Goal: Task Accomplishment & Management: Manage account settings

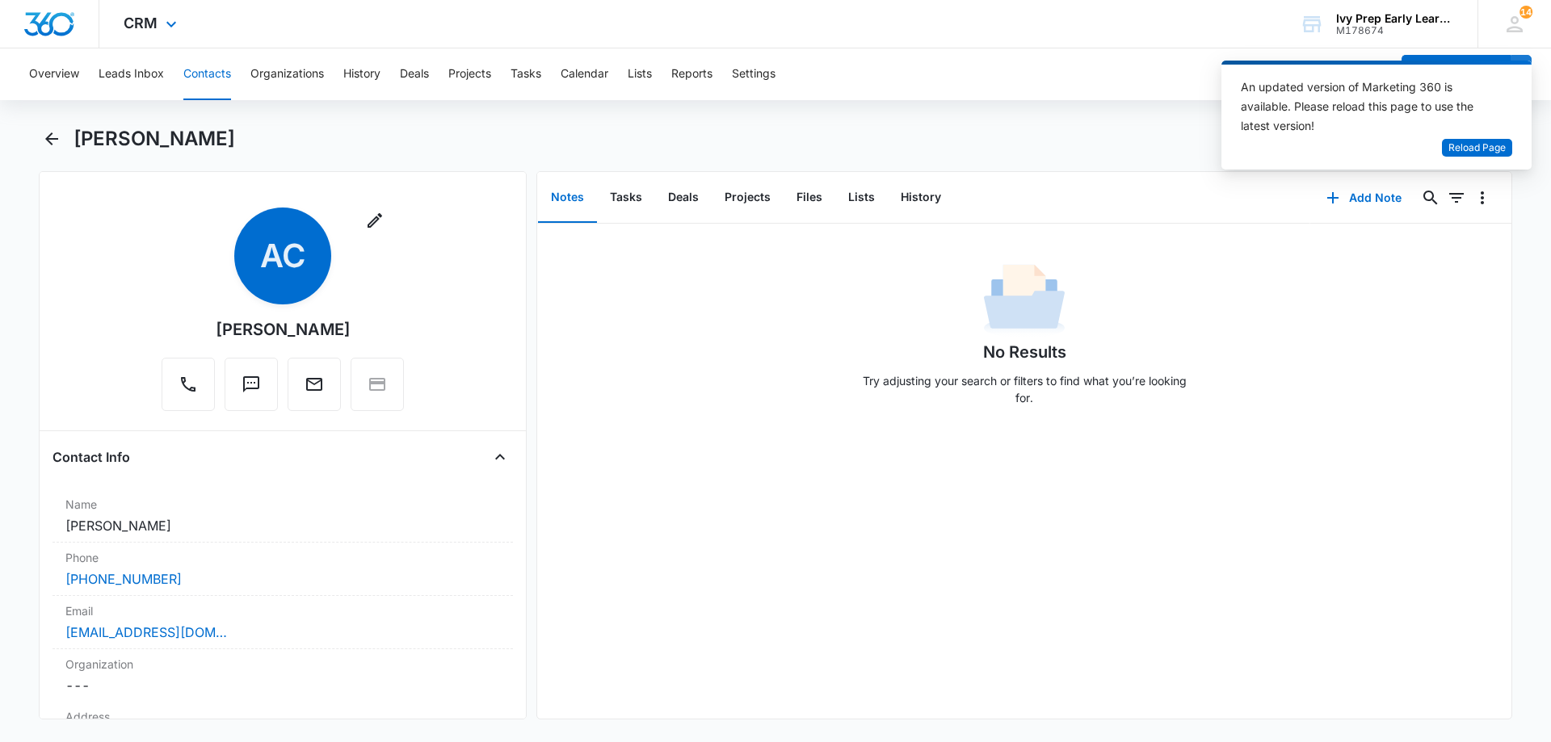
scroll to position [404, 0]
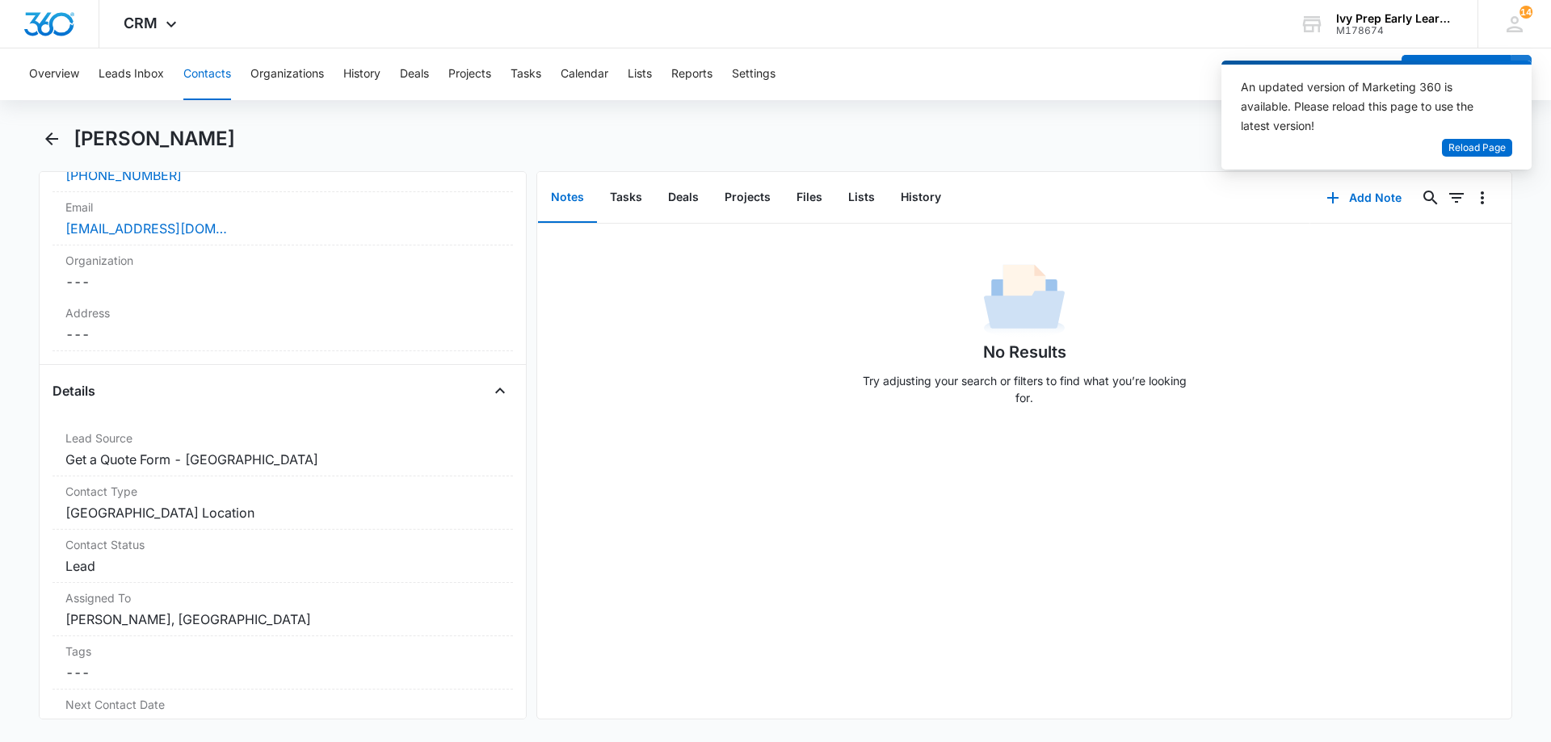
drag, startPoint x: 272, startPoint y: 148, endPoint x: 79, endPoint y: 141, distance: 193.2
click at [79, 141] on div "[PERSON_NAME]" at bounding box center [793, 139] width 1439 height 26
copy h1 "[PERSON_NAME]"
click at [415, 123] on div "Overview Leads Inbox Contacts Organizations History Deals Projects Tasks Calend…" at bounding box center [775, 393] width 1551 height 691
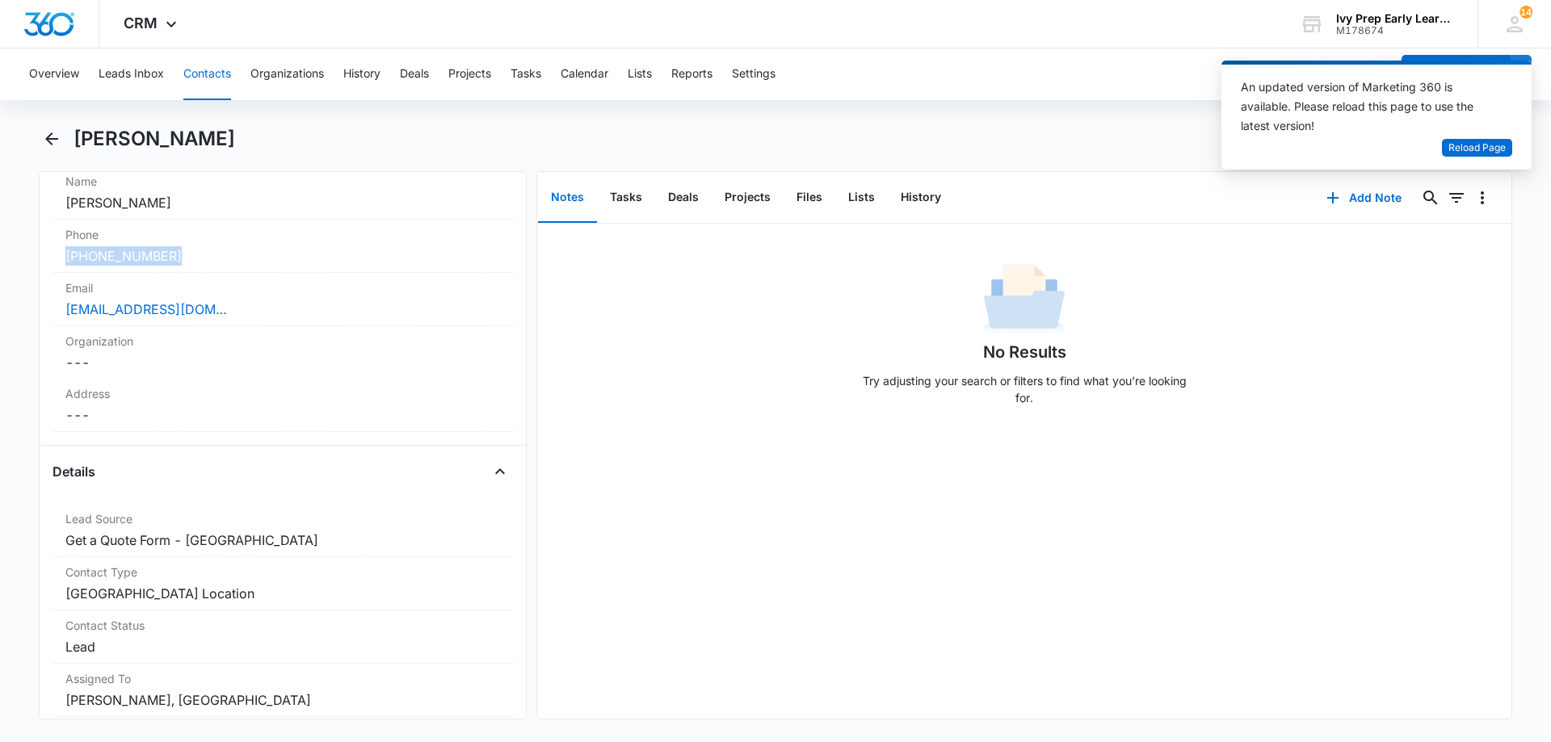
drag, startPoint x: 212, startPoint y: 254, endPoint x: 40, endPoint y: 255, distance: 172.1
click at [40, 255] on div "Remove AC [PERSON_NAME] Contact Info Name Cancel Save Changes [PERSON_NAME] Pho…" at bounding box center [283, 445] width 488 height 549
drag, startPoint x: 62, startPoint y: 243, endPoint x: 330, endPoint y: 236, distance: 268.3
click at [333, 232] on label "Phone" at bounding box center [282, 234] width 435 height 17
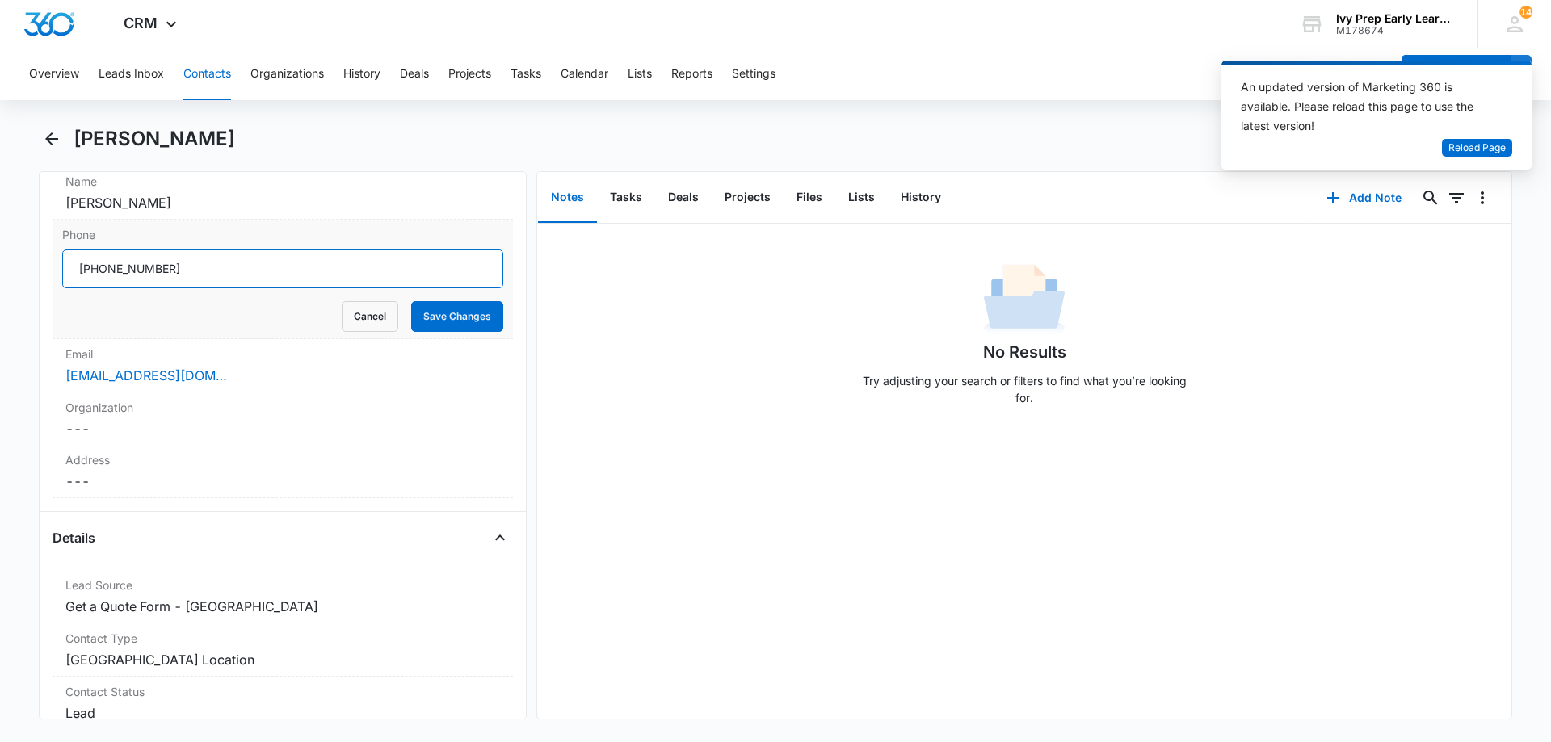
drag, startPoint x: 197, startPoint y: 272, endPoint x: 71, endPoint y: 275, distance: 126.1
click at [71, 275] on input "Phone" at bounding box center [282, 269] width 441 height 39
click at [434, 312] on button "Save Changes" at bounding box center [457, 316] width 92 height 31
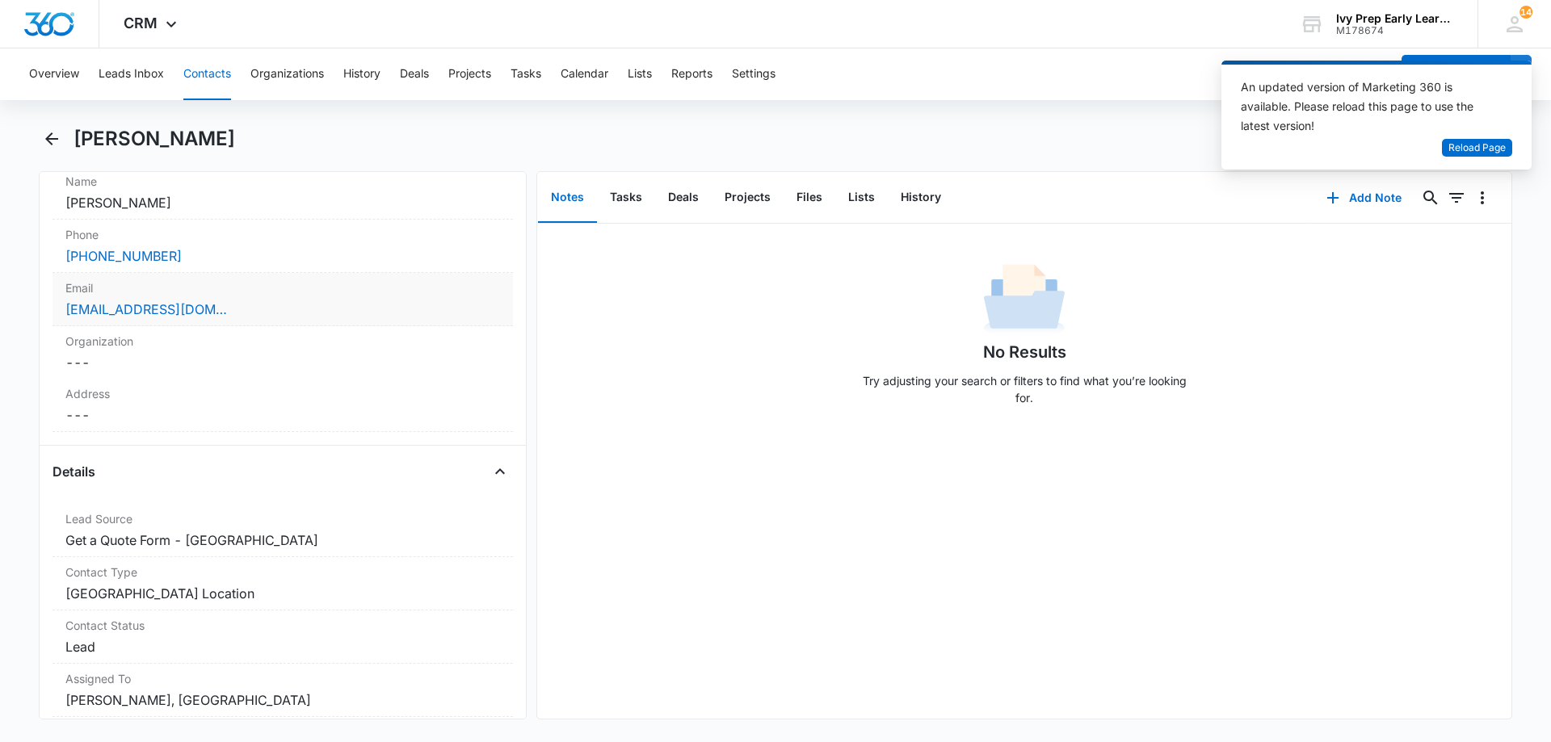
click at [285, 304] on div "[EMAIL_ADDRESS][DOMAIN_NAME]" at bounding box center [282, 309] width 435 height 19
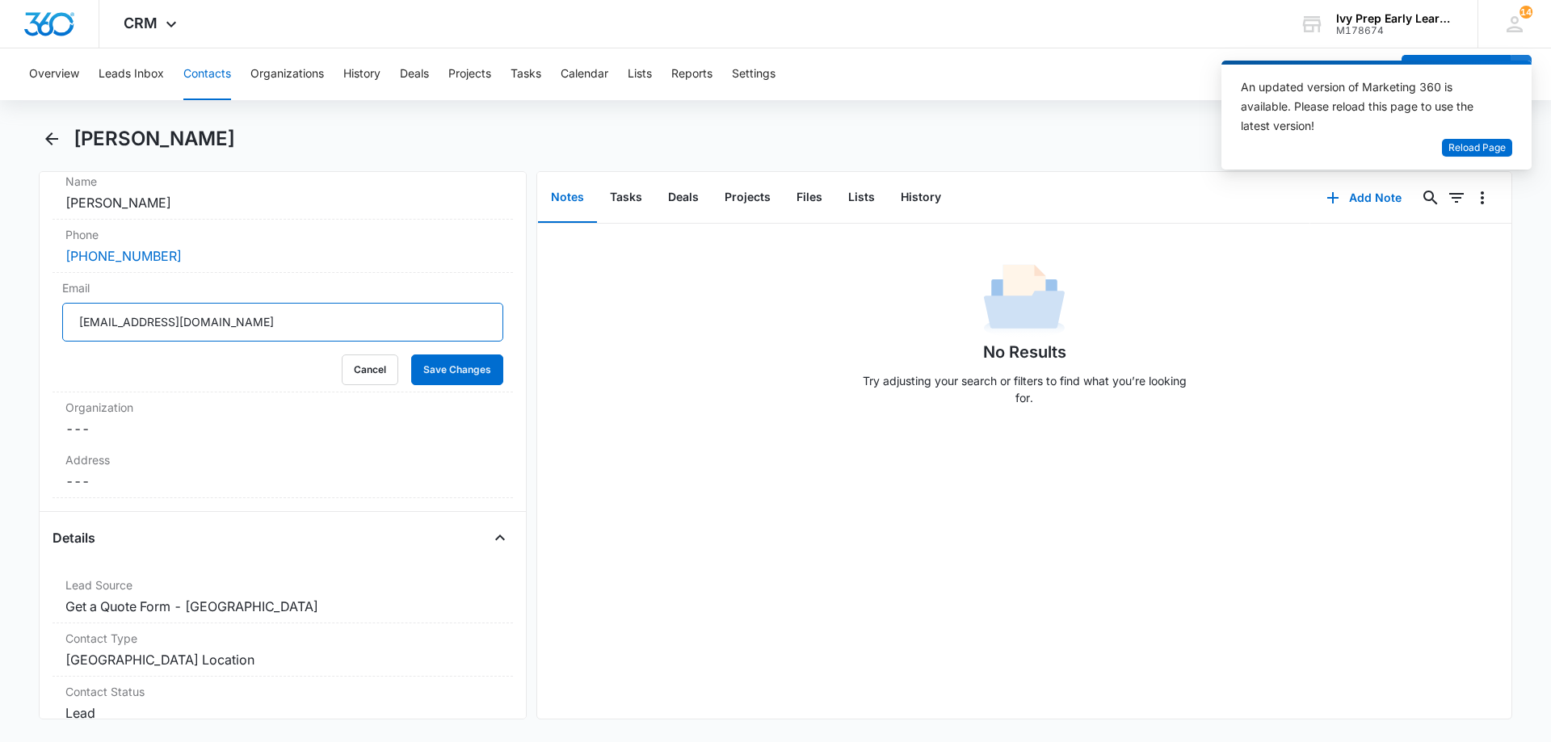
drag, startPoint x: 310, startPoint y: 328, endPoint x: 37, endPoint y: 329, distance: 273.0
click at [37, 329] on main "[PERSON_NAME] Remove AC [PERSON_NAME] Contact Info Name Cancel Save Changes [PE…" at bounding box center [775, 432] width 1551 height 613
drag, startPoint x: 102, startPoint y: 322, endPoint x: 154, endPoint y: 430, distance: 119.6
click at [154, 430] on dd "Cancel Save Changes ---" at bounding box center [282, 428] width 435 height 19
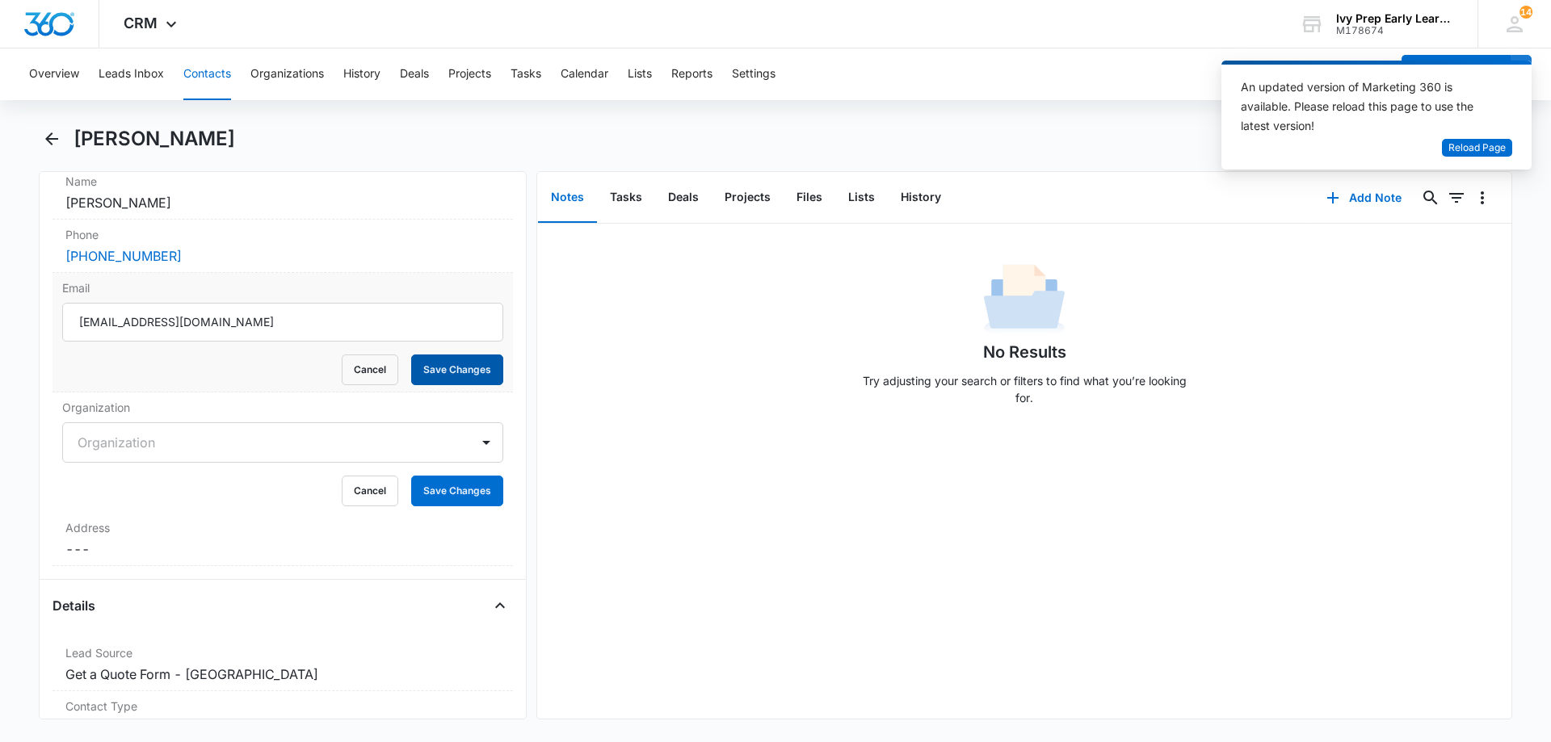
click at [454, 373] on button "Save Changes" at bounding box center [457, 370] width 92 height 31
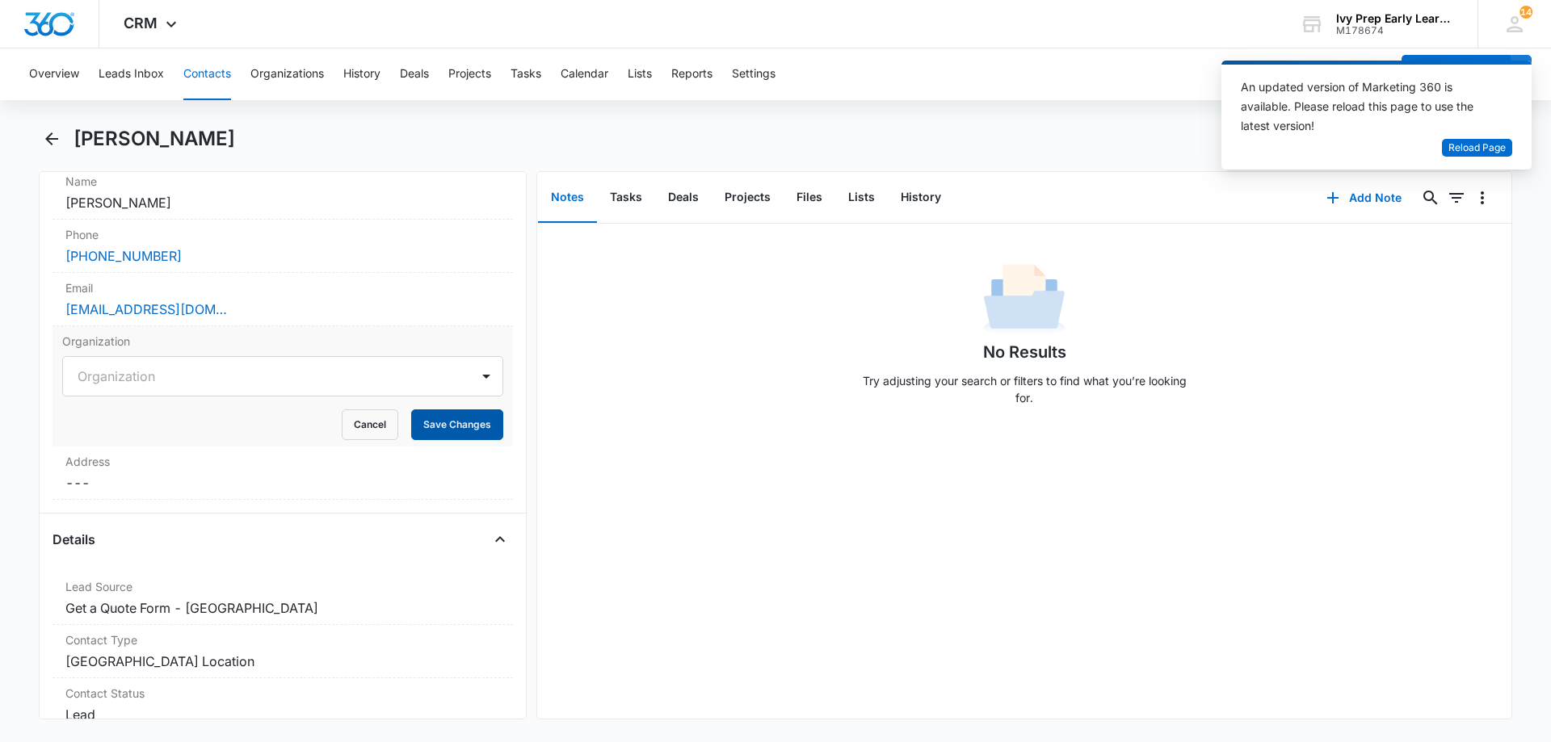
click at [452, 423] on button "Save Changes" at bounding box center [457, 425] width 92 height 31
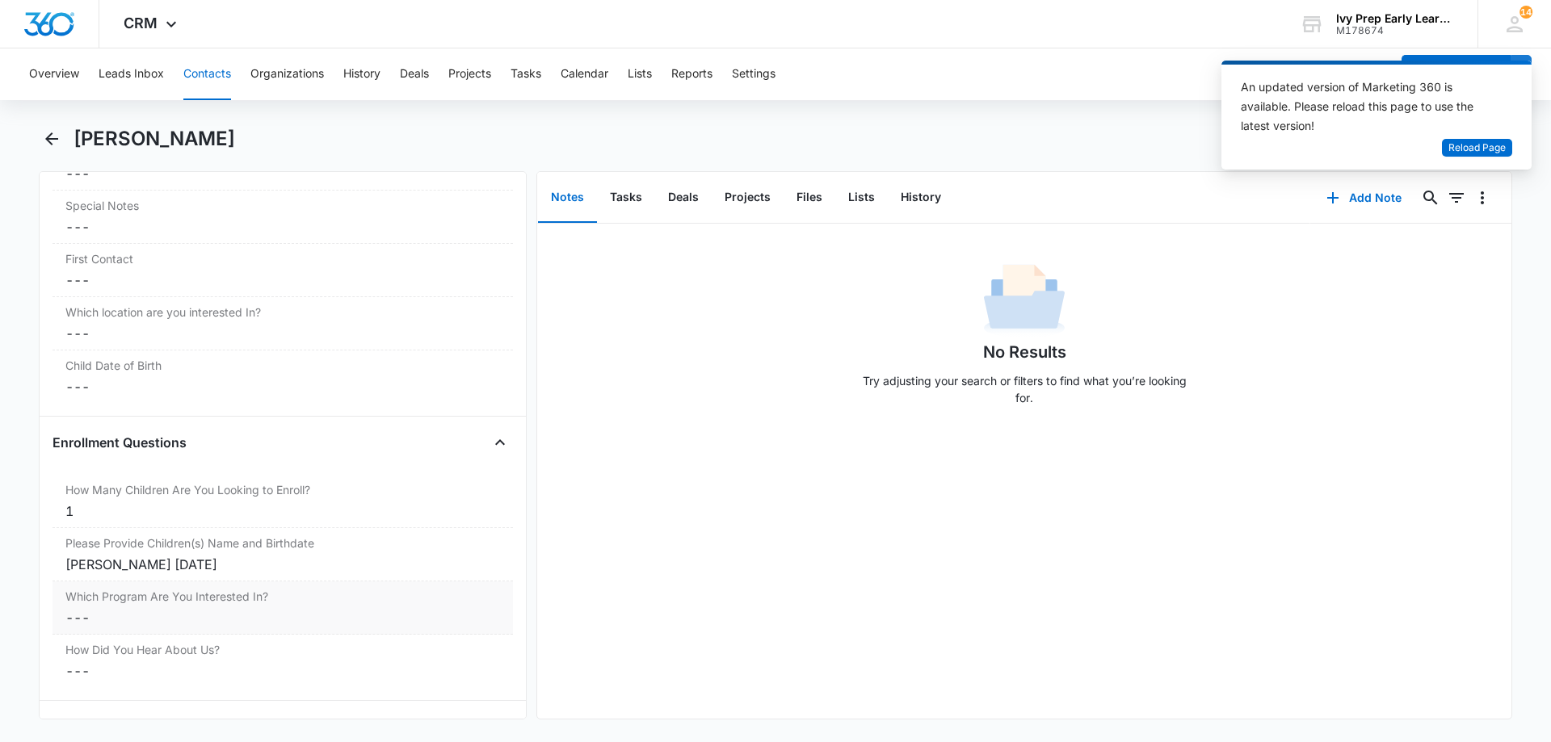
scroll to position [1777, 0]
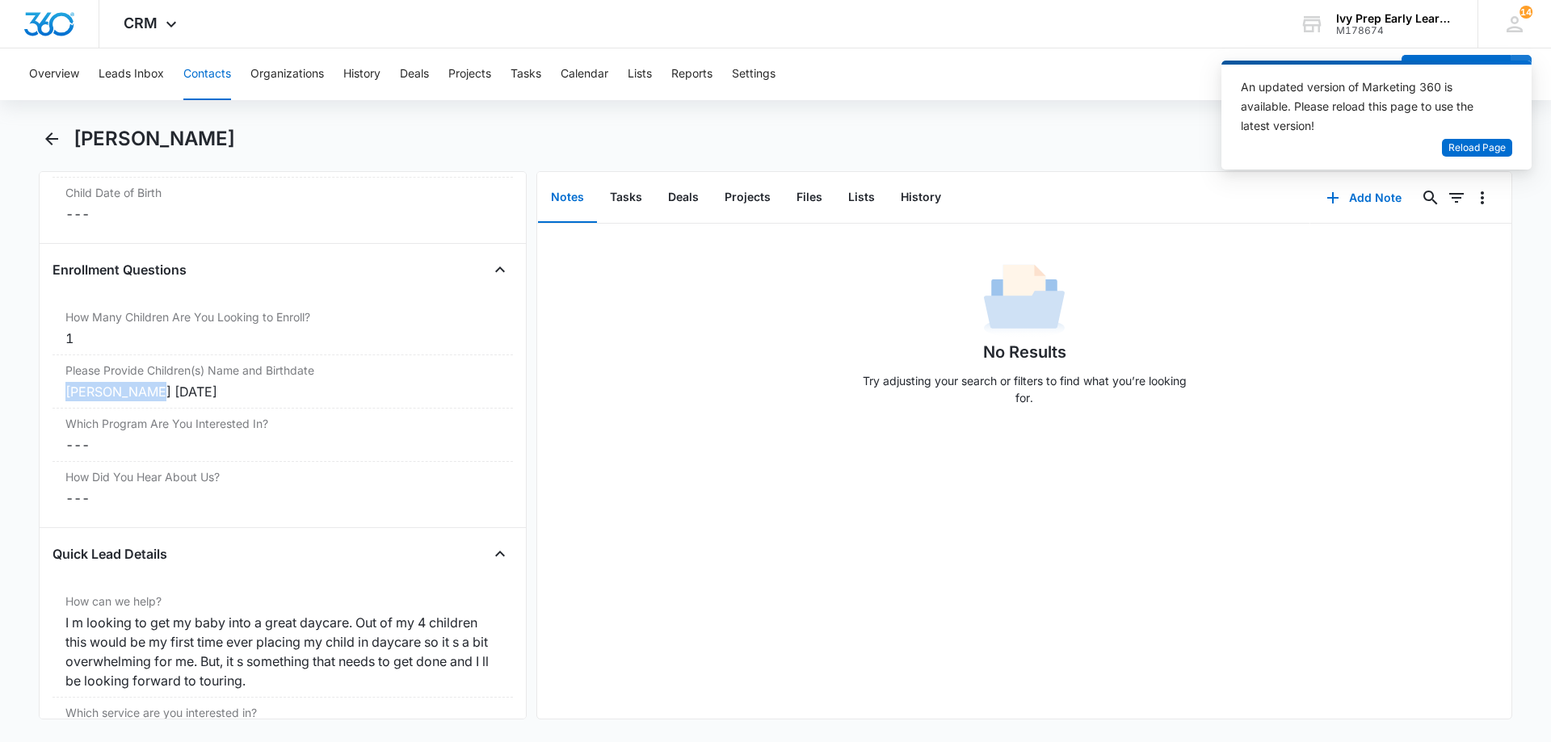
drag, startPoint x: 141, startPoint y: 390, endPoint x: 52, endPoint y: 398, distance: 90.0
click at [52, 398] on div "Remove AC [PERSON_NAME] Contact Info Name Cancel Save Changes [PERSON_NAME] Pho…" at bounding box center [283, 445] width 488 height 549
copy div "[PERSON_NAME]"
click at [776, 405] on div "No Results Try adjusting your search or filters to find what you’re looking for." at bounding box center [1024, 339] width 974 height 160
drag, startPoint x: 226, startPoint y: 392, endPoint x: 145, endPoint y: 401, distance: 82.1
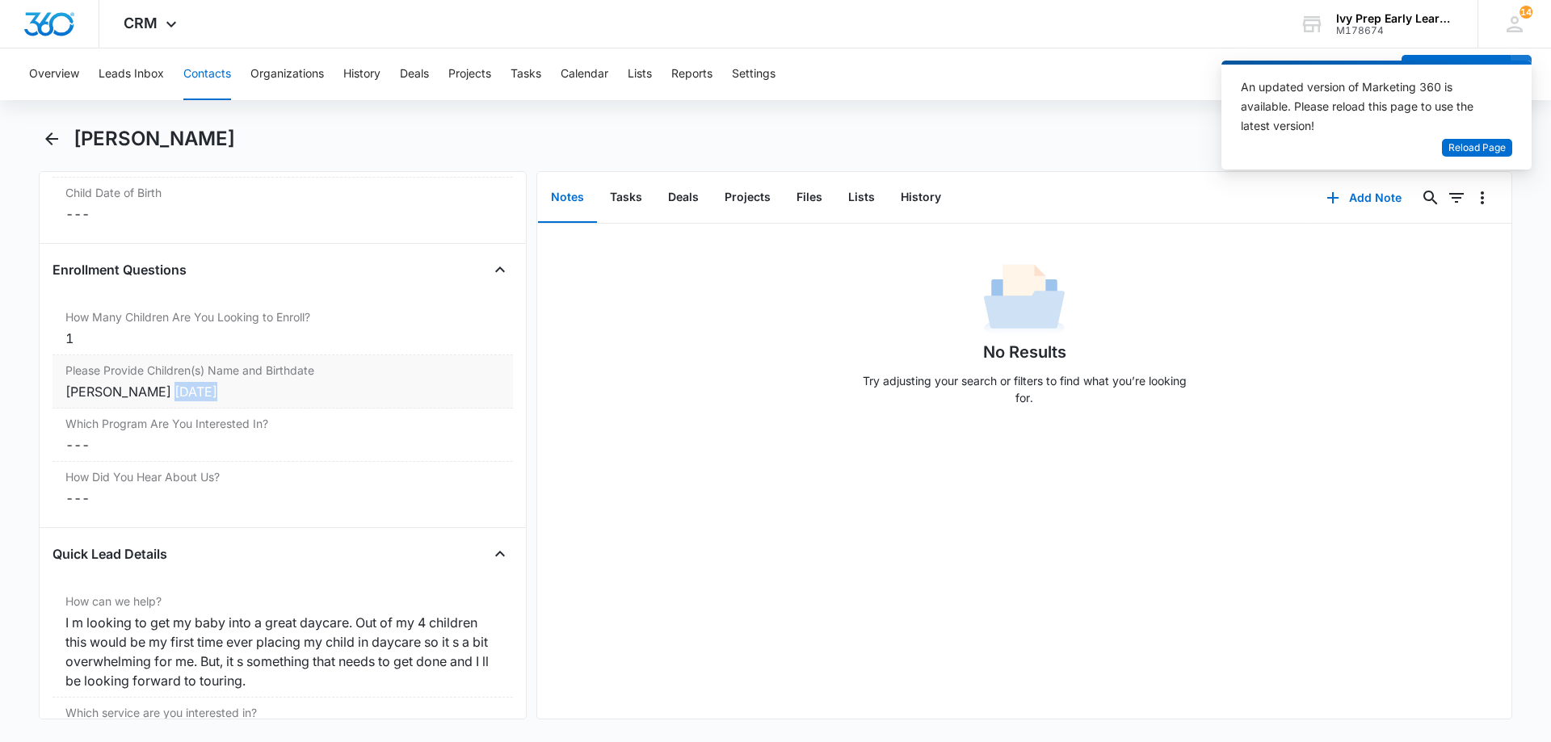
click at [145, 401] on div "[PERSON_NAME] [DATE]" at bounding box center [282, 391] width 435 height 19
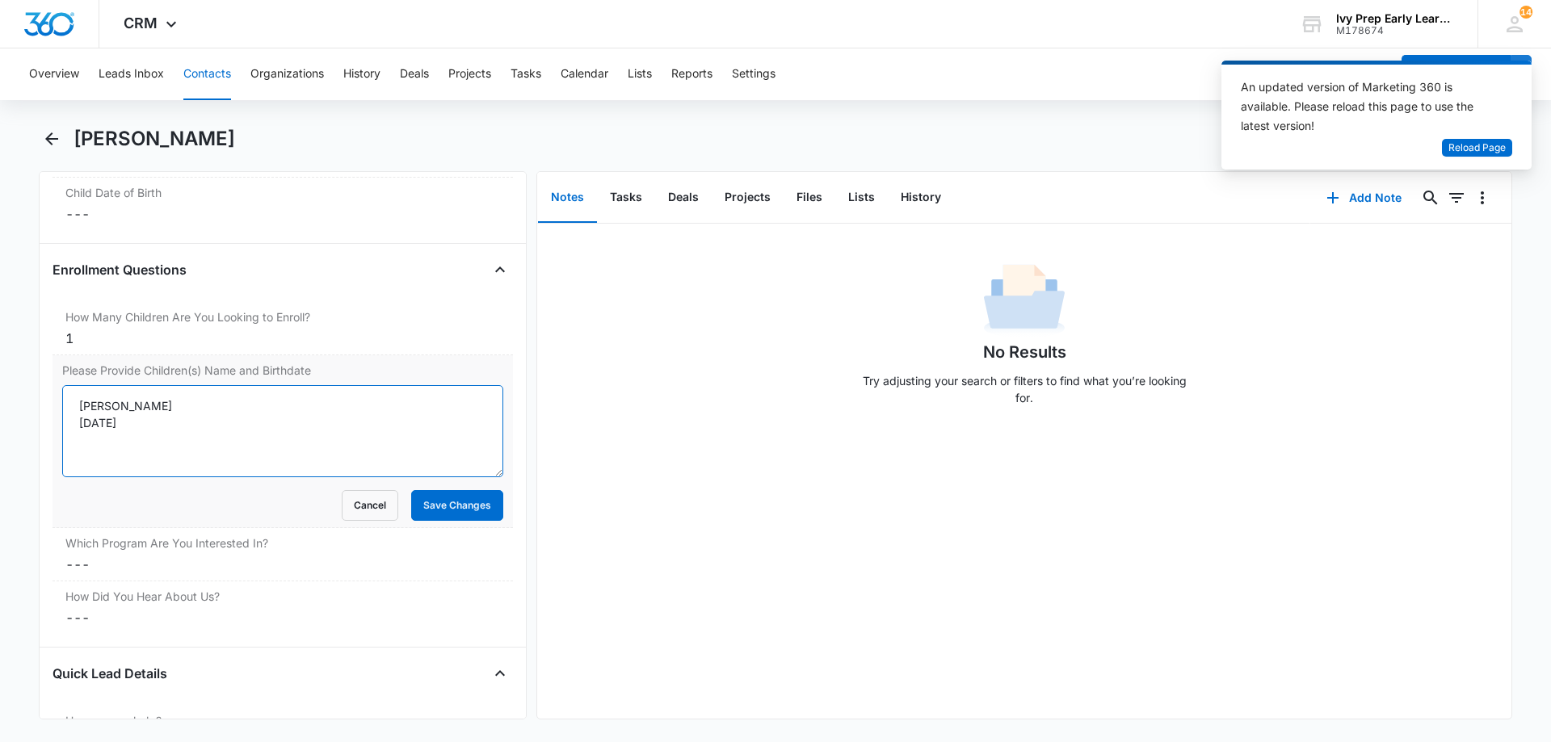
drag, startPoint x: 120, startPoint y: 422, endPoint x: 74, endPoint y: 426, distance: 46.2
click at [74, 426] on textarea "[PERSON_NAME] [DATE]" at bounding box center [282, 431] width 441 height 92
click at [1372, 391] on div "No Results Try adjusting your search or filters to find what you’re looking for." at bounding box center [1024, 339] width 974 height 160
click at [456, 508] on button "Save Changes" at bounding box center [457, 505] width 92 height 31
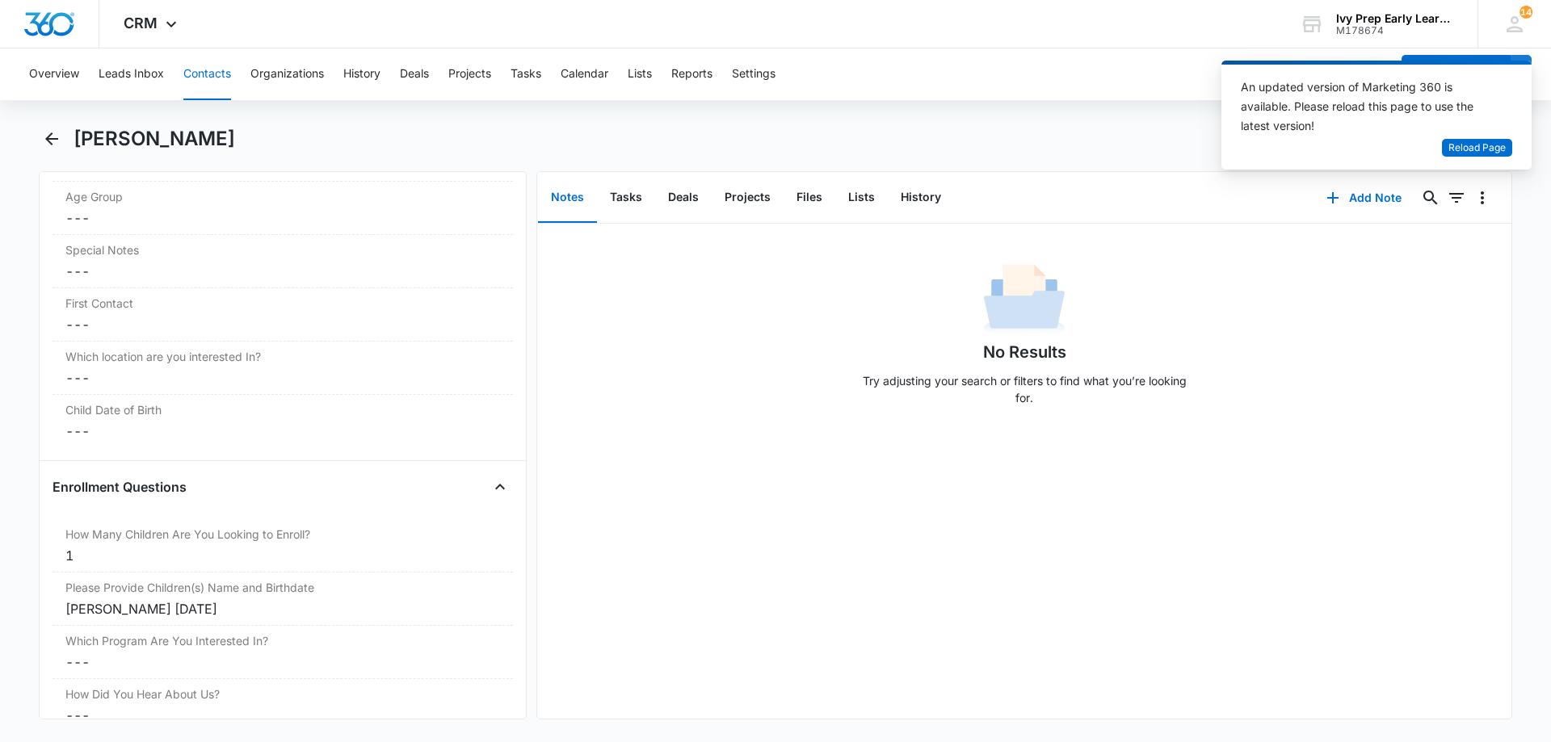
scroll to position [1183, 0]
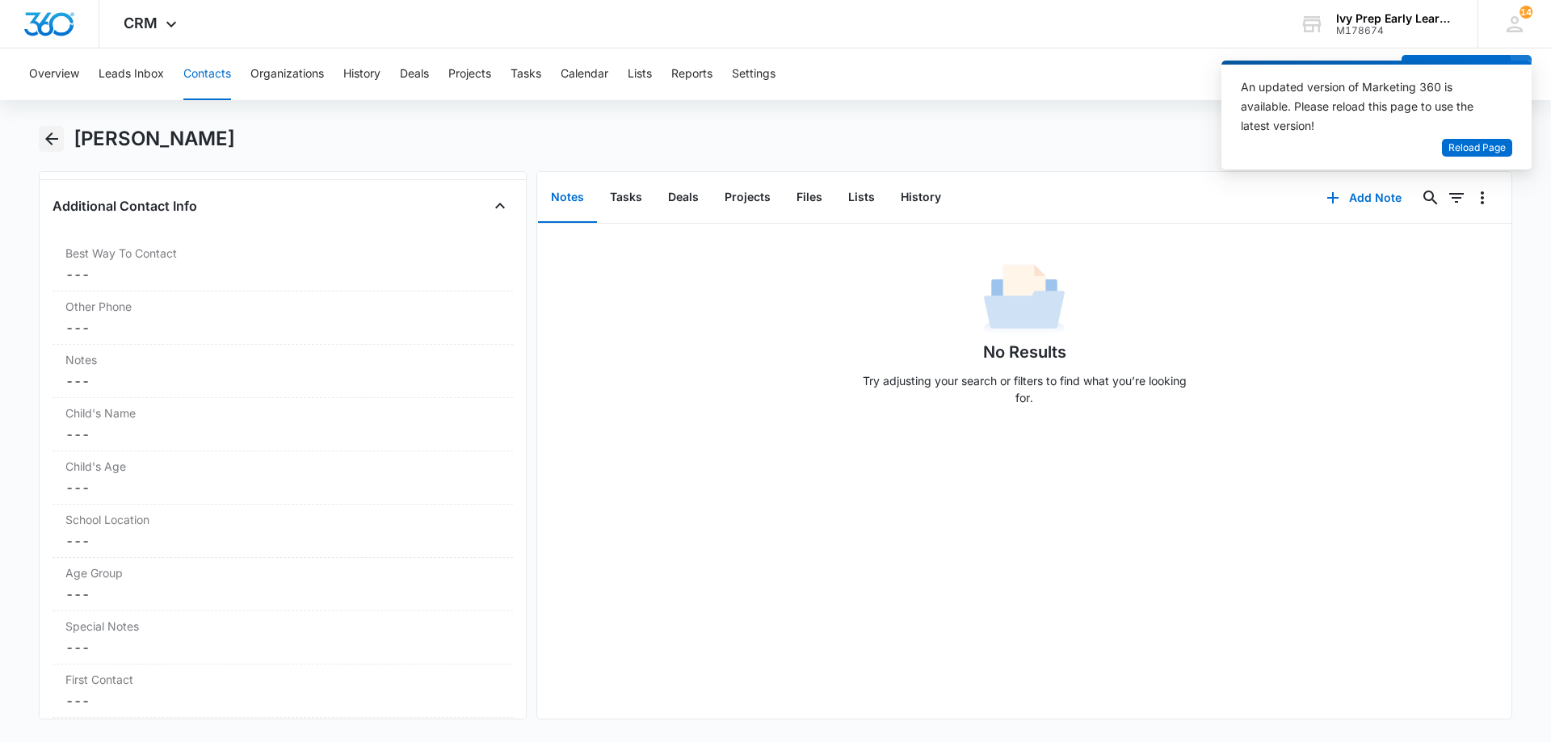
click at [46, 141] on icon "Back" at bounding box center [51, 138] width 19 height 19
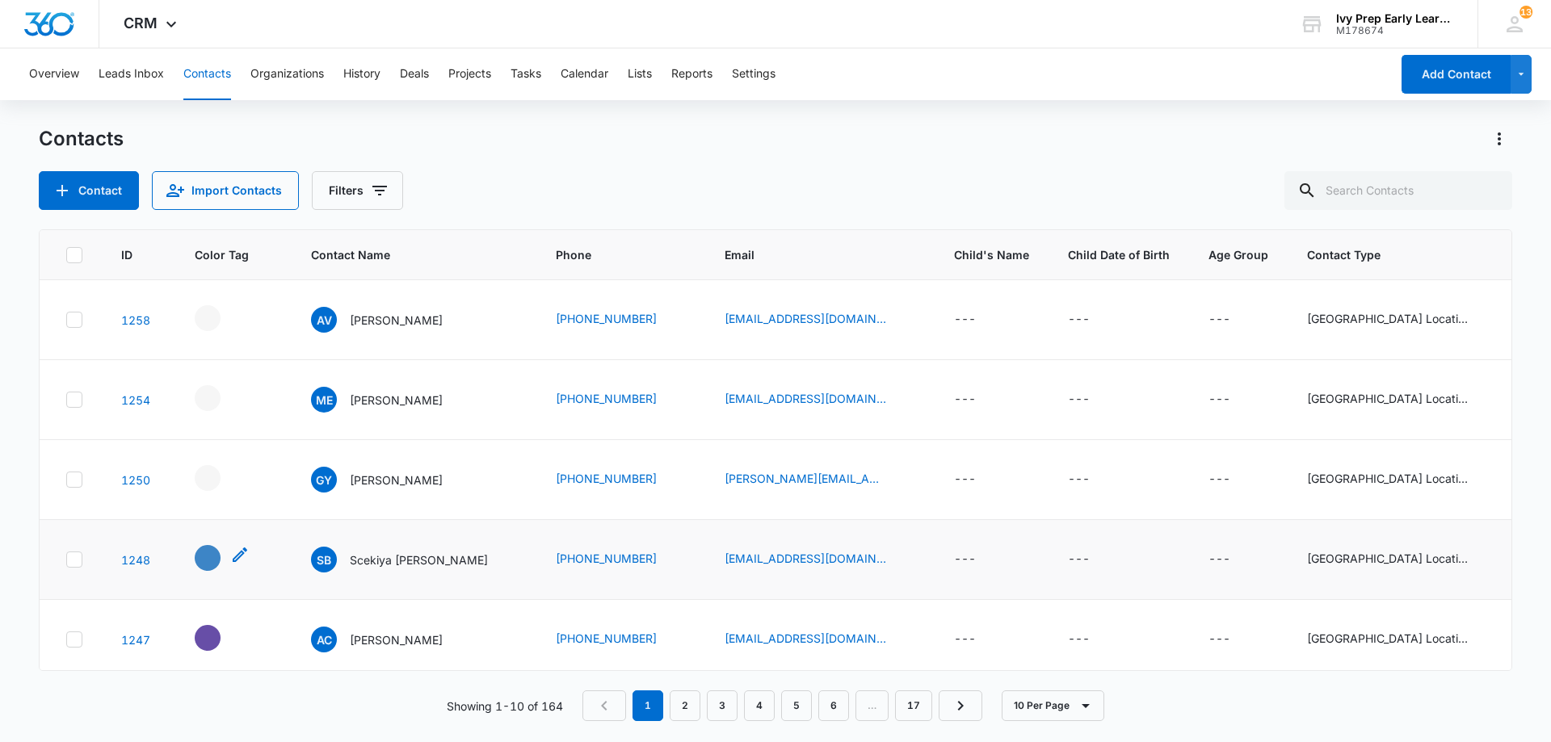
scroll to position [81, 0]
click at [200, 562] on div "- - Select to Edit Field" at bounding box center [208, 557] width 26 height 26
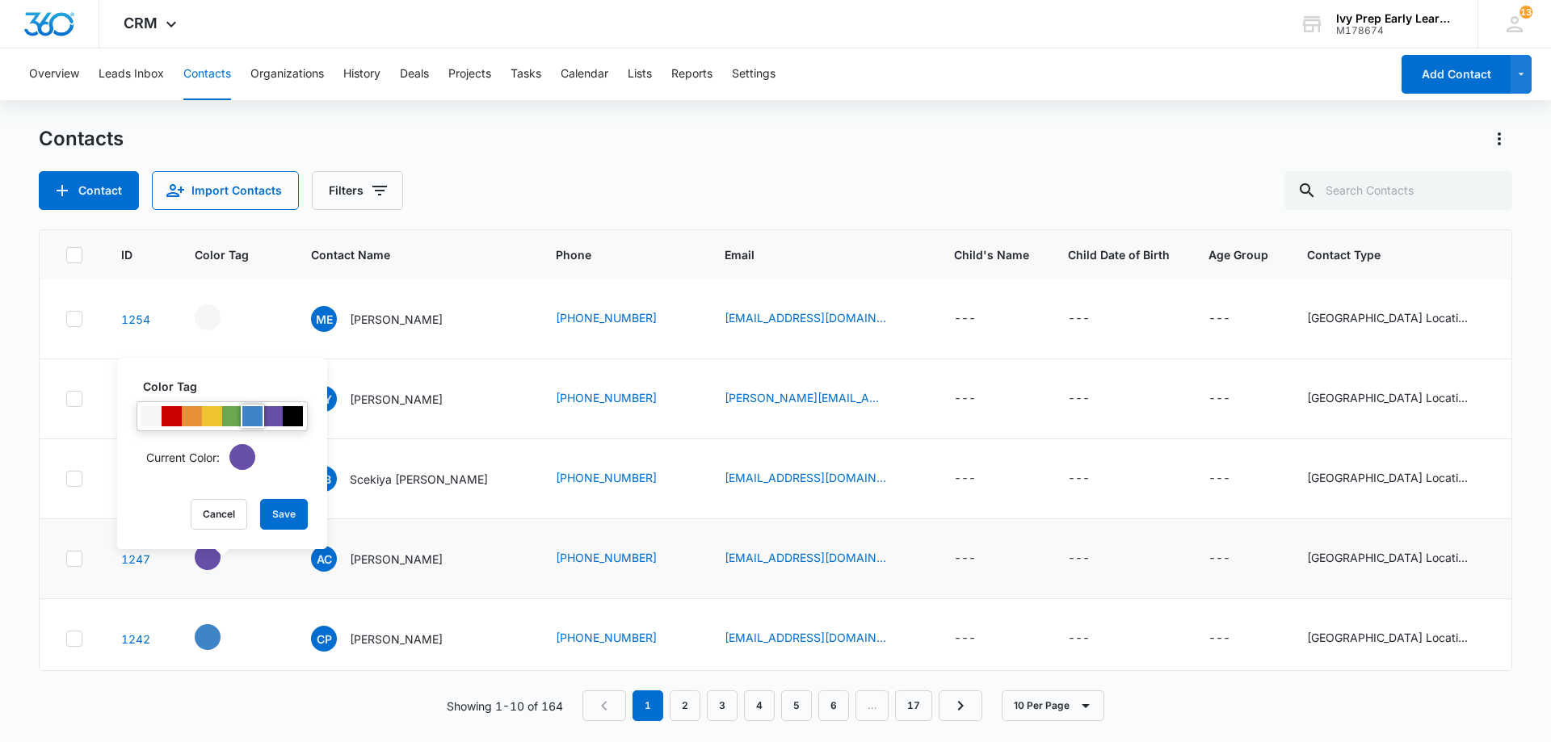
click at [259, 415] on div at bounding box center [252, 416] width 20 height 20
click at [292, 517] on button "Save" at bounding box center [284, 514] width 48 height 31
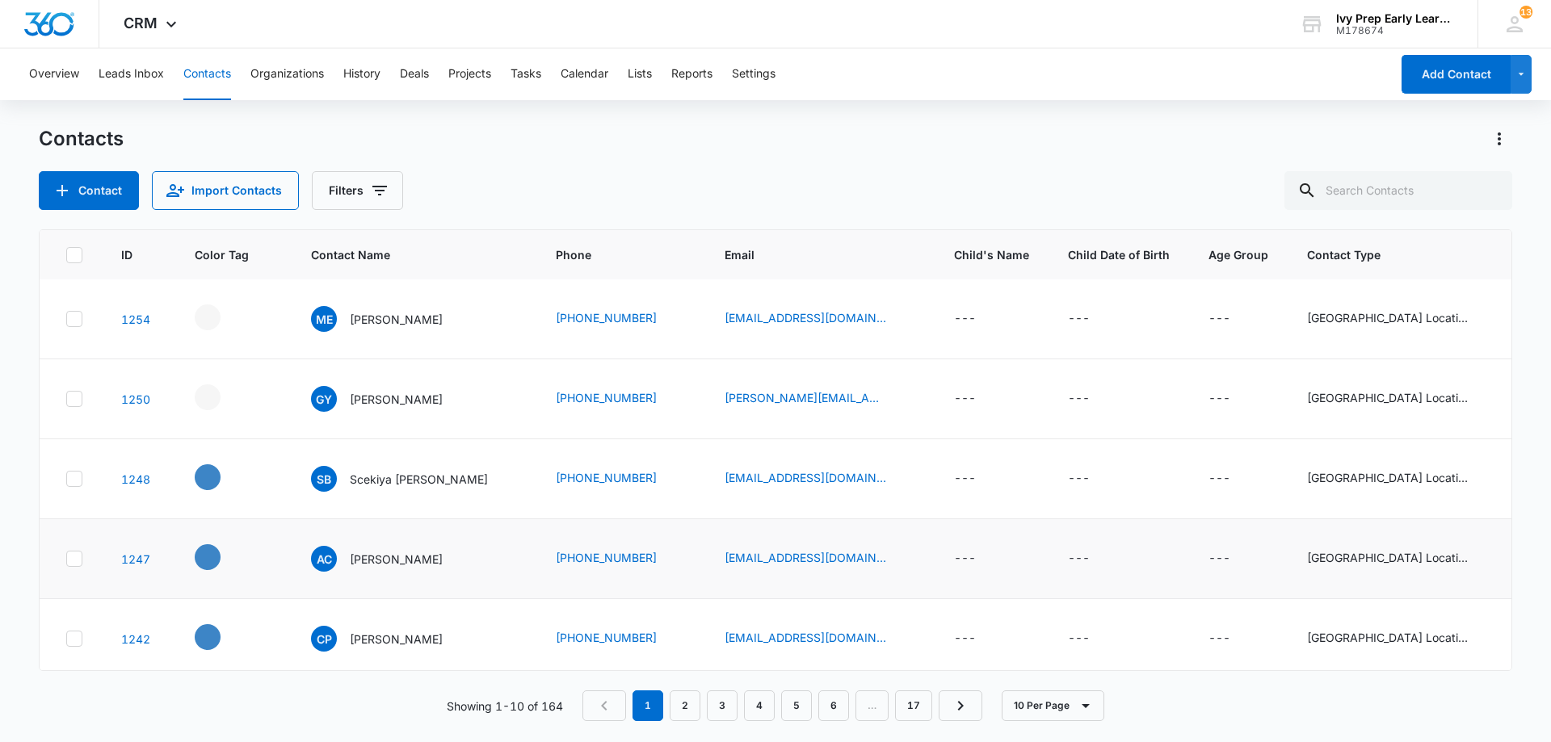
scroll to position [0, 0]
click at [1524, 6] on span "13" at bounding box center [1526, 12] width 13 height 13
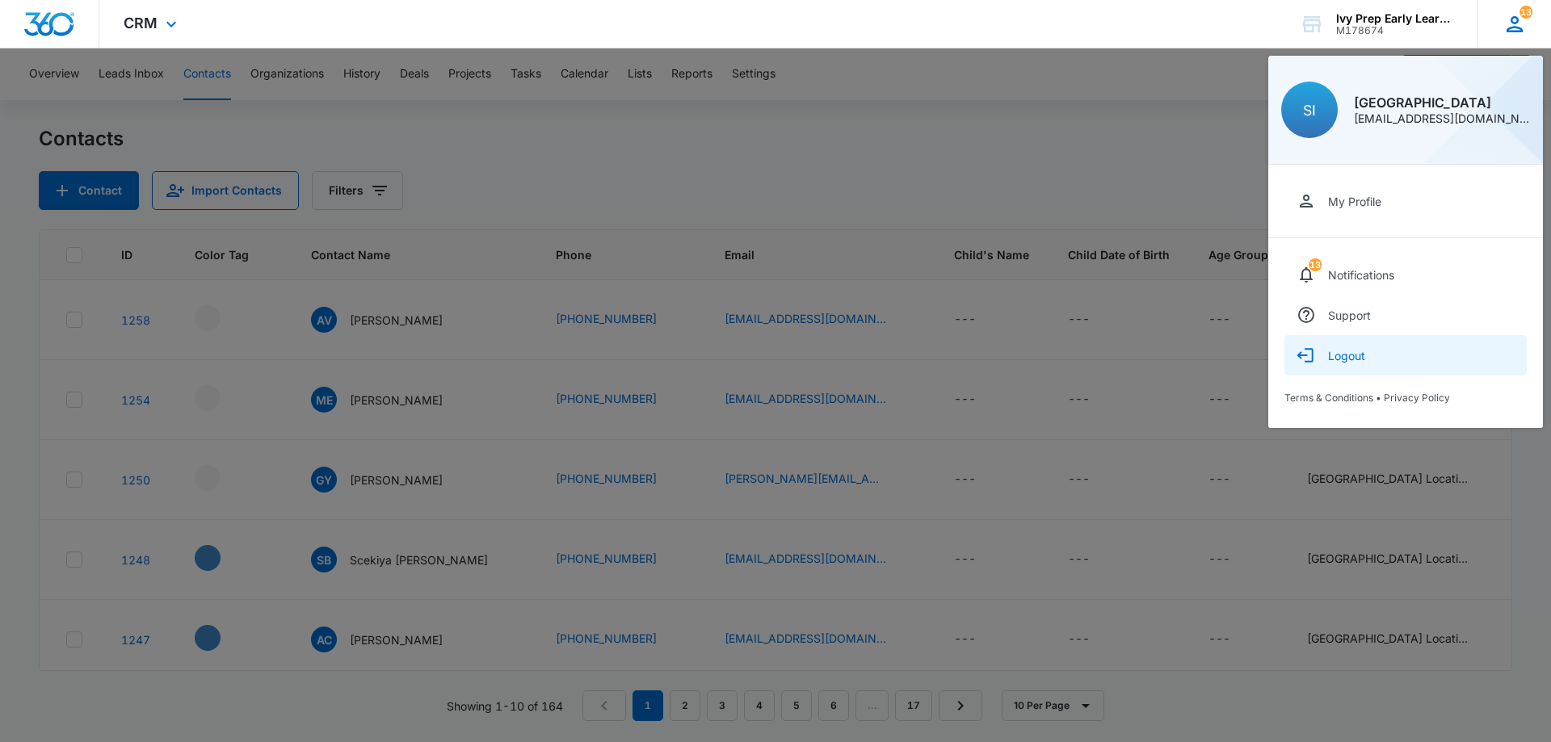
click at [1332, 364] on button "Logout" at bounding box center [1405, 355] width 242 height 40
